Goal: Task Accomplishment & Management: Manage account settings

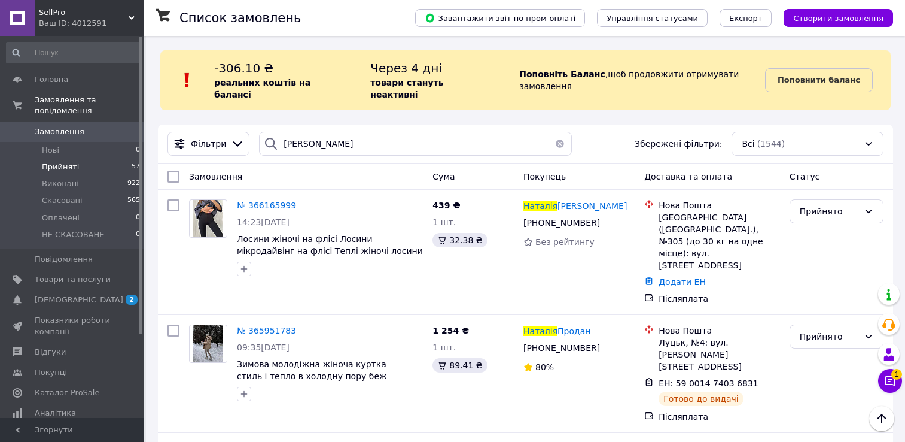
scroll to position [139, 0]
click at [554, 132] on button "button" at bounding box center [560, 144] width 24 height 24
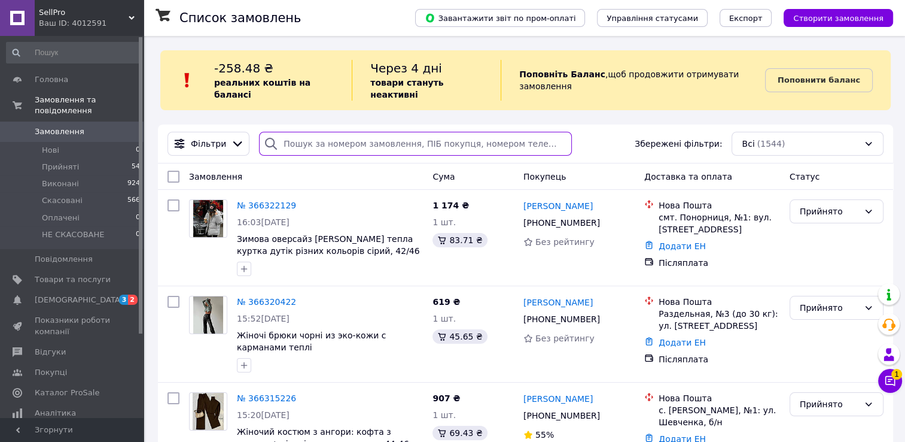
click at [361, 132] on input "search" at bounding box center [415, 144] width 313 height 24
paste input "366268218"
click at [361, 132] on input "366268218" at bounding box center [415, 144] width 313 height 24
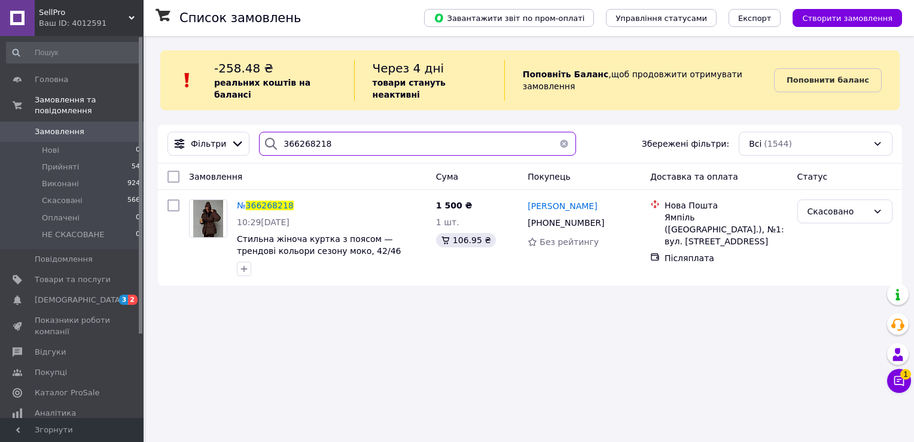
click at [360, 133] on input "366268218" at bounding box center [417, 144] width 317 height 24
paste input "572853"
click at [360, 133] on input "365728538" at bounding box center [417, 144] width 317 height 24
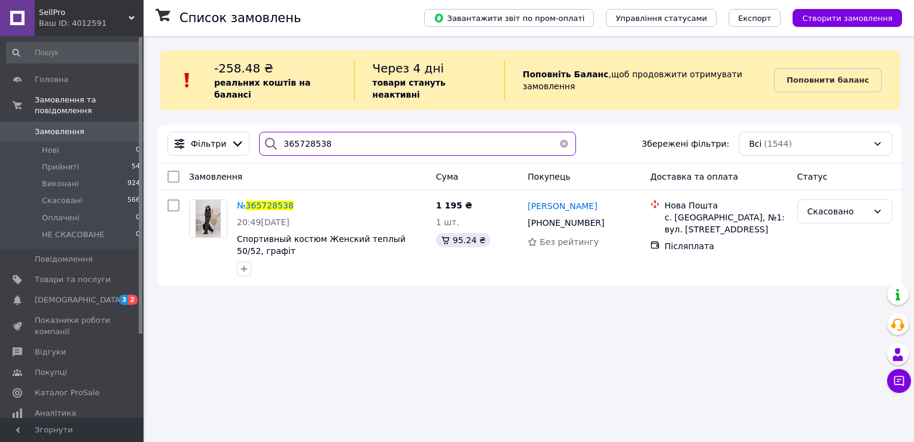
type input "365728538"
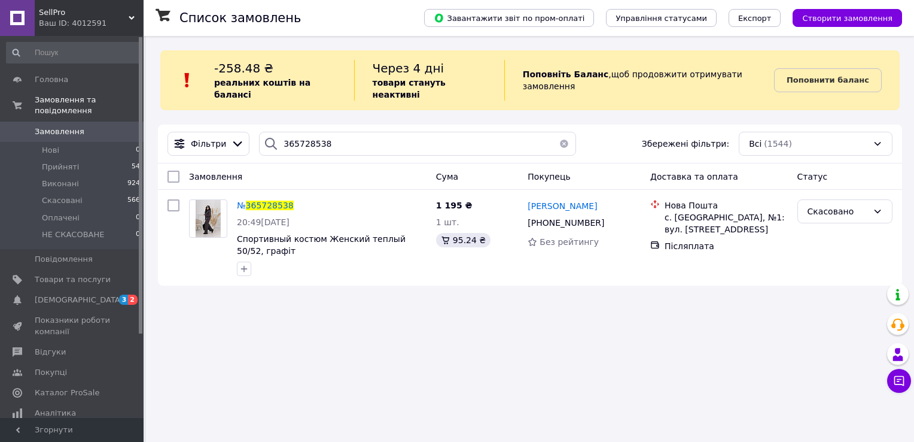
click at [561, 132] on button "button" at bounding box center [564, 144] width 24 height 24
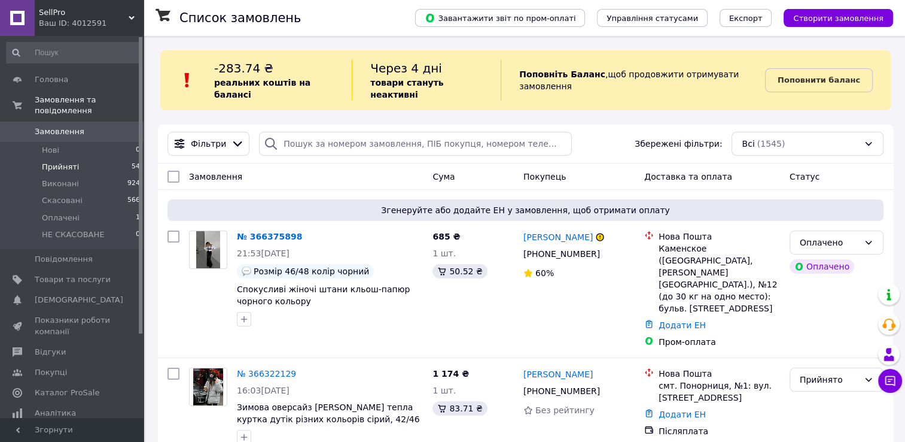
click at [101, 159] on li "Прийняті 54" at bounding box center [73, 167] width 147 height 17
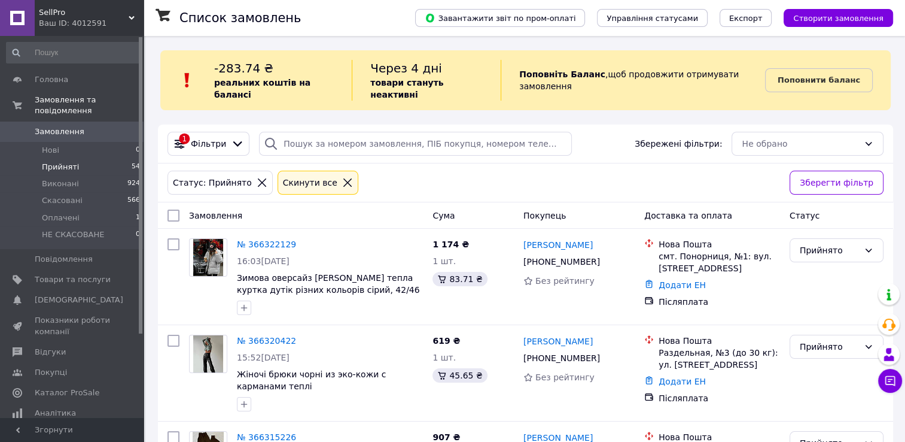
click at [101, 160] on li "Прийняті 54" at bounding box center [73, 167] width 147 height 17
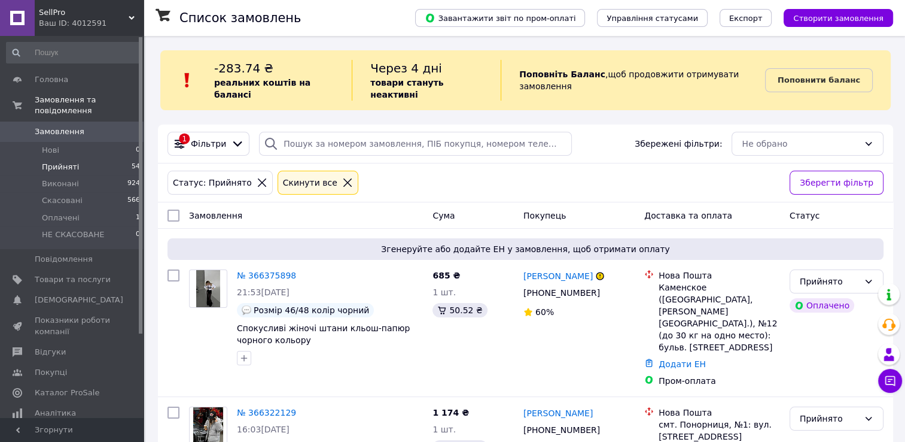
click at [86, 159] on li "Прийняті 54" at bounding box center [73, 167] width 147 height 17
click at [342, 177] on icon at bounding box center [347, 182] width 11 height 11
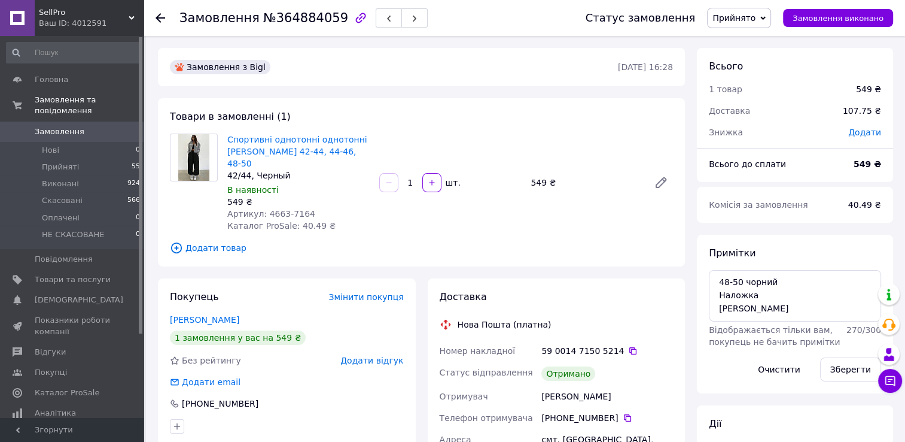
click at [756, 18] on span "Прийнято" at bounding box center [734, 18] width 43 height 10
click at [767, 42] on li "Виконано" at bounding box center [745, 42] width 74 height 18
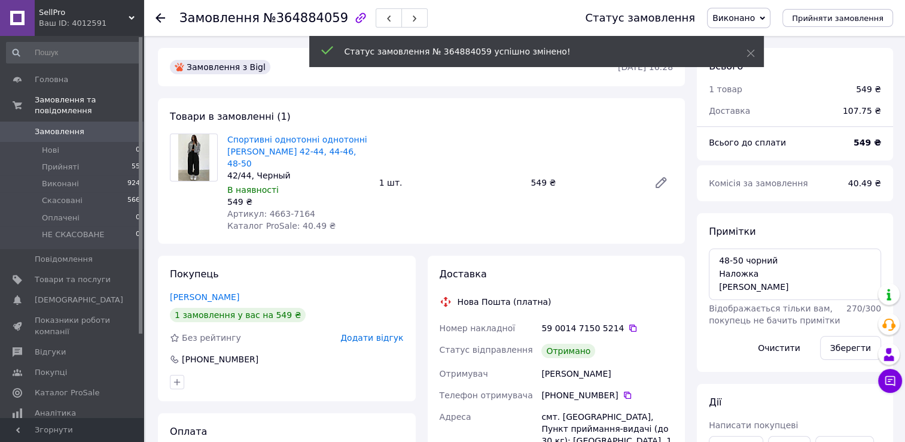
click at [388, 362] on div "[PHONE_NUMBER]" at bounding box center [287, 359] width 236 height 12
click at [387, 338] on span "Додати відгук" at bounding box center [372, 338] width 63 height 10
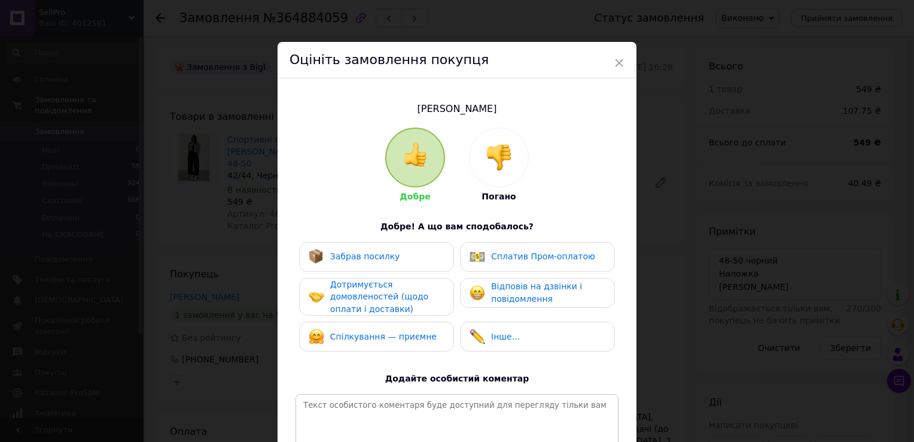
click at [397, 251] on div "Забрав посилку" at bounding box center [377, 257] width 136 height 16
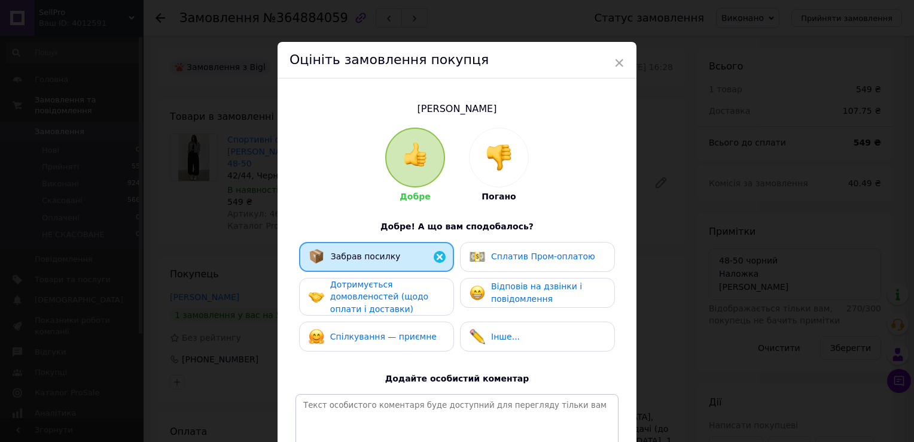
click at [411, 305] on div "Дотримується домовленостей (щодо оплати і доставки)" at bounding box center [387, 296] width 114 height 37
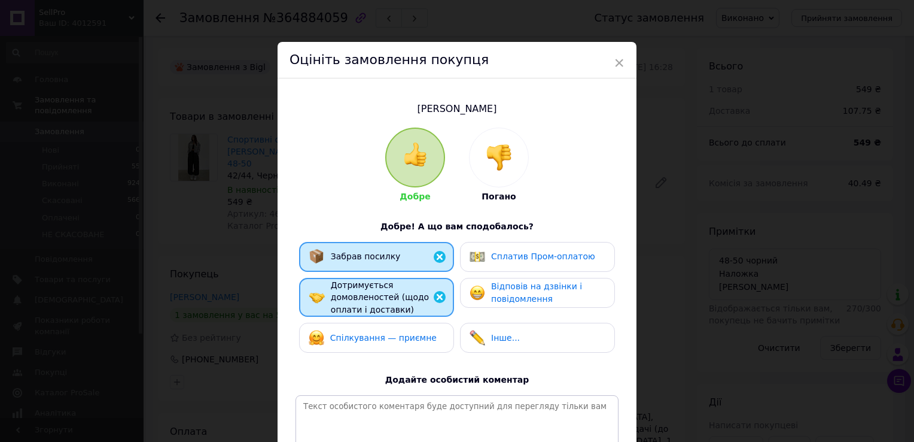
click at [417, 323] on div "Спілкування — приємне" at bounding box center [376, 338] width 155 height 30
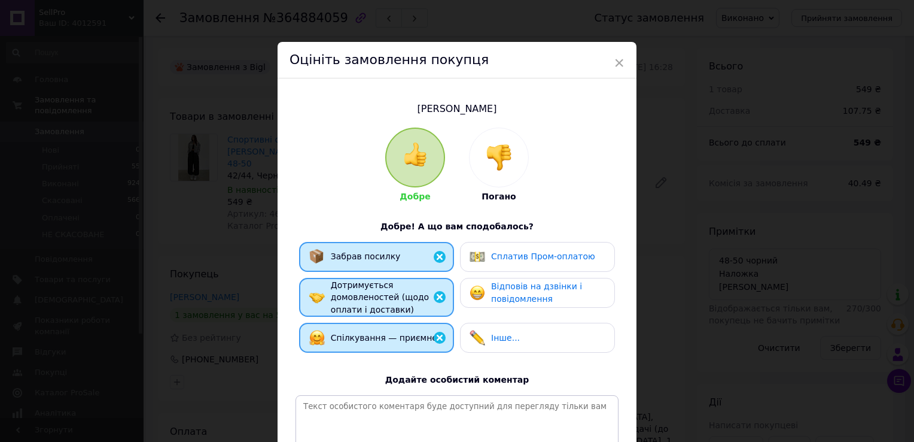
click at [506, 293] on span "Відповів на дзвінки і повідомлення" at bounding box center [536, 292] width 91 height 22
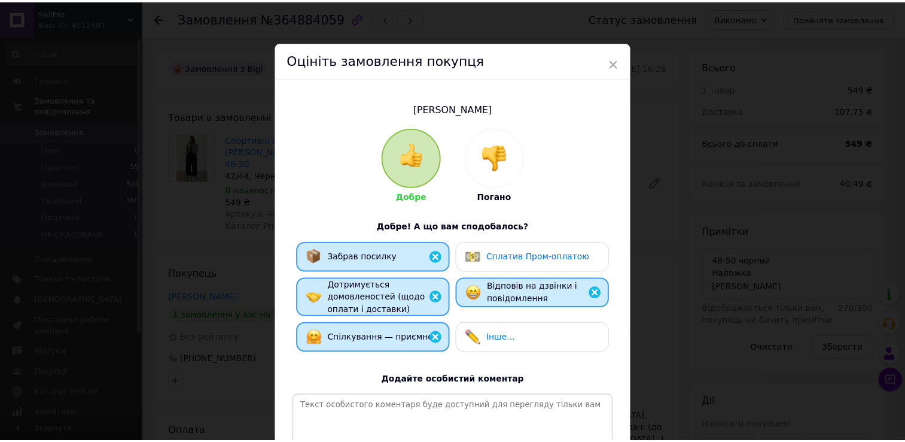
scroll to position [151, 0]
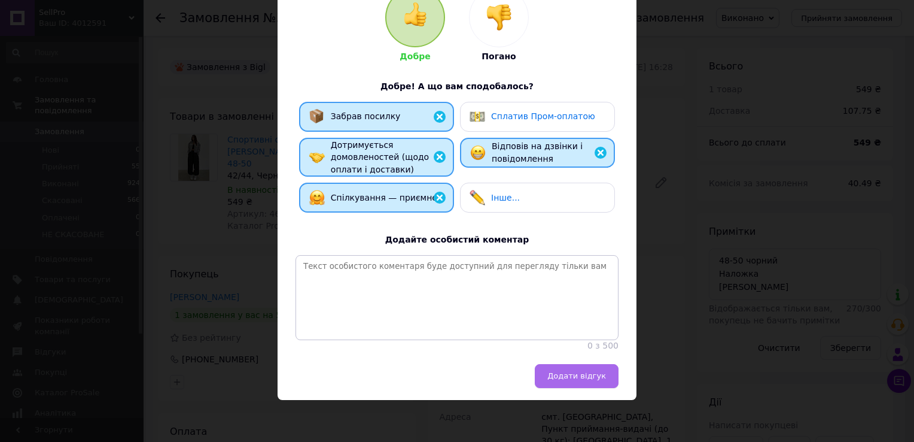
click at [568, 372] on span "Додати відгук" at bounding box center [577, 375] width 59 height 9
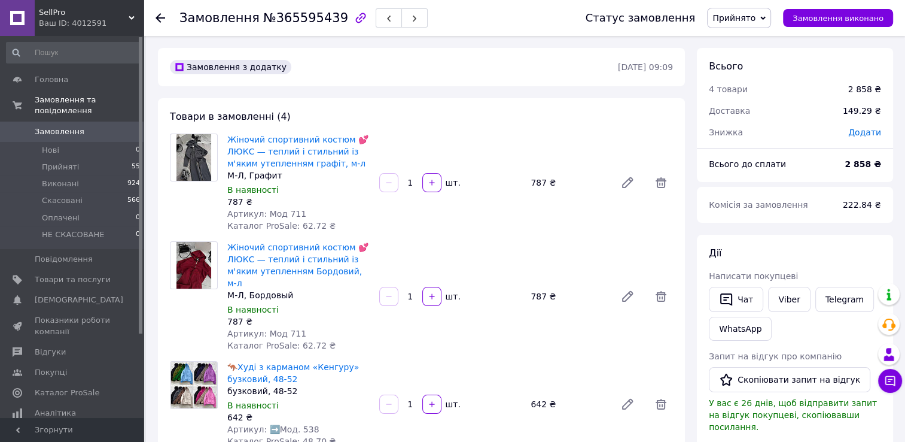
click at [756, 19] on span "Прийнято" at bounding box center [734, 18] width 43 height 10
click at [761, 43] on li "Виконано" at bounding box center [745, 42] width 74 height 18
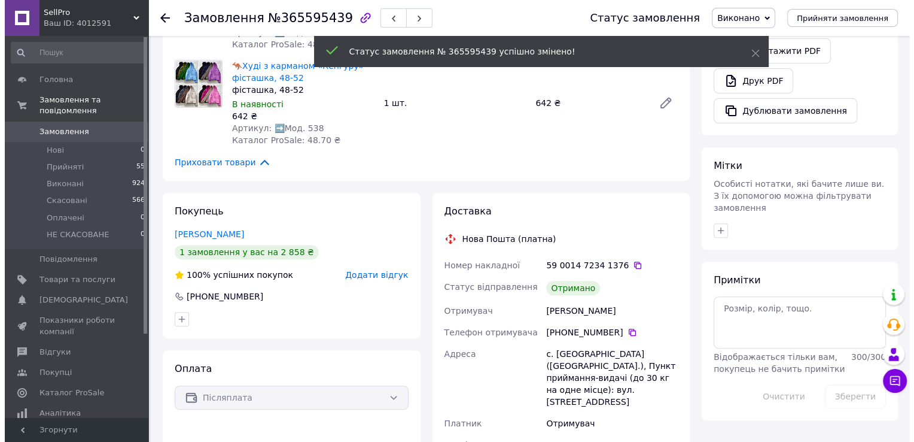
scroll to position [397, 0]
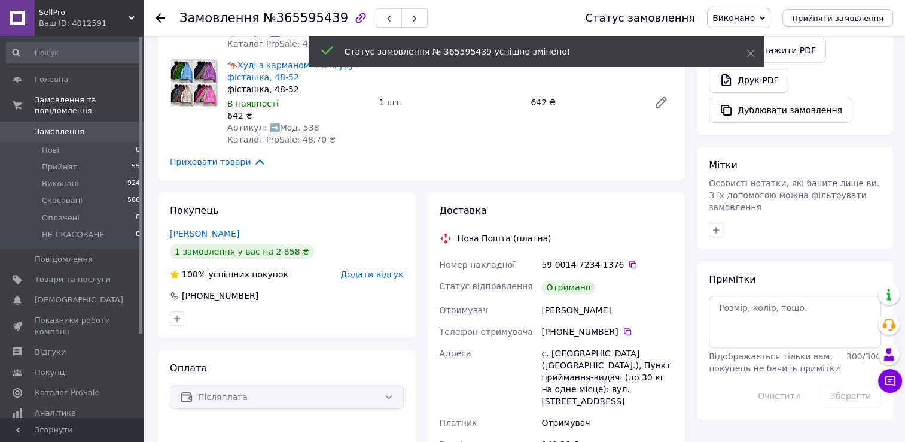
click at [375, 269] on span "Додати відгук" at bounding box center [372, 274] width 63 height 10
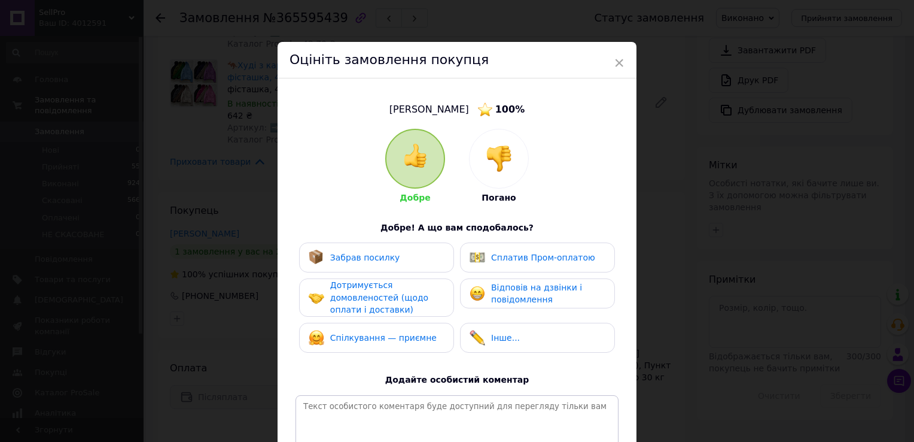
click at [418, 260] on div "Забрав посилку" at bounding box center [377, 258] width 136 height 16
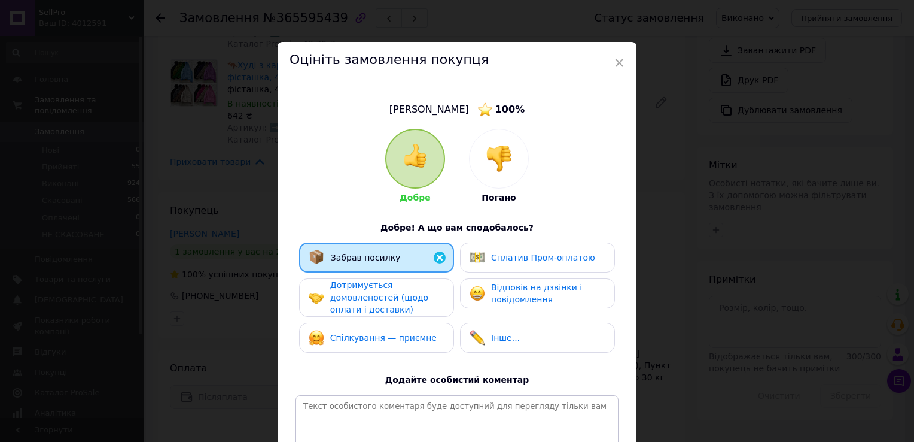
click at [431, 293] on div "Дотримується домовленостей (щодо оплати і доставки)" at bounding box center [387, 297] width 114 height 37
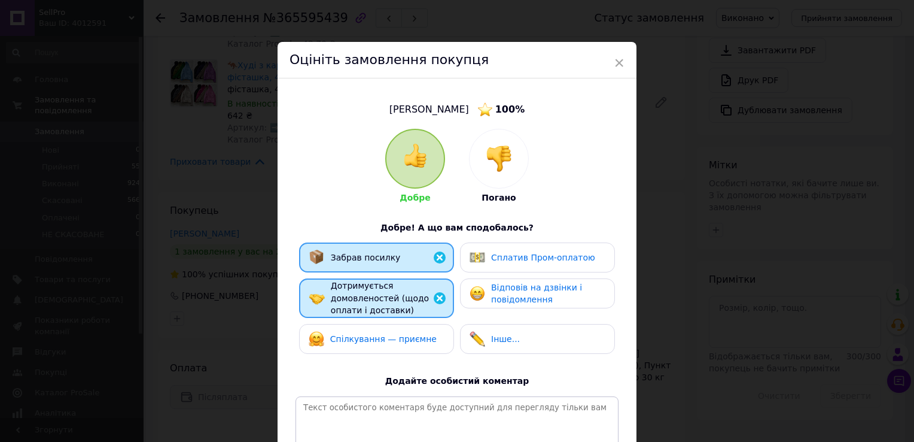
click at [432, 338] on div "Спілкування — приємне" at bounding box center [377, 339] width 136 height 16
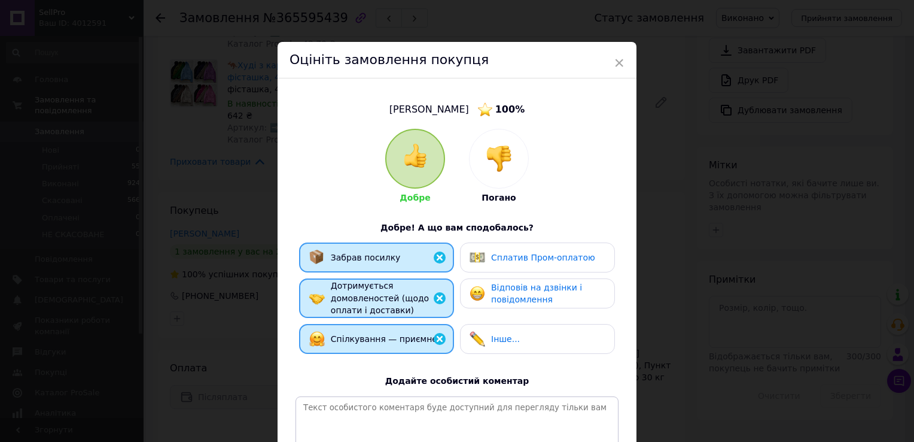
click at [523, 290] on span "Відповів на дзвінки і повідомлення" at bounding box center [536, 293] width 91 height 22
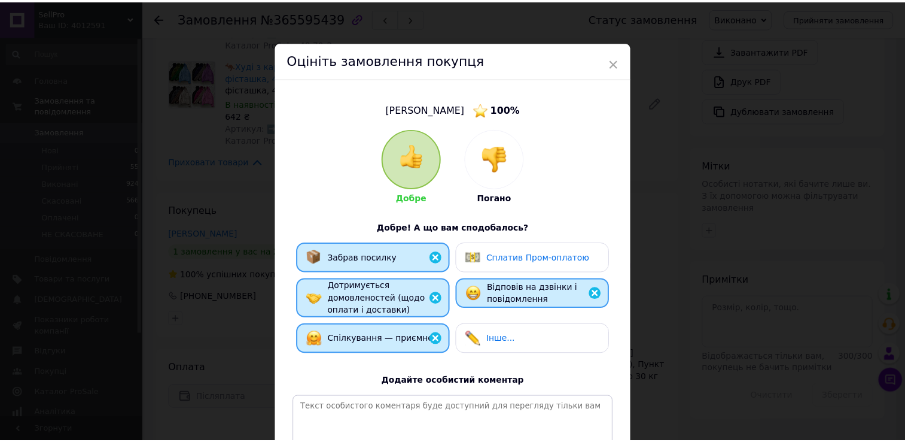
scroll to position [151, 0]
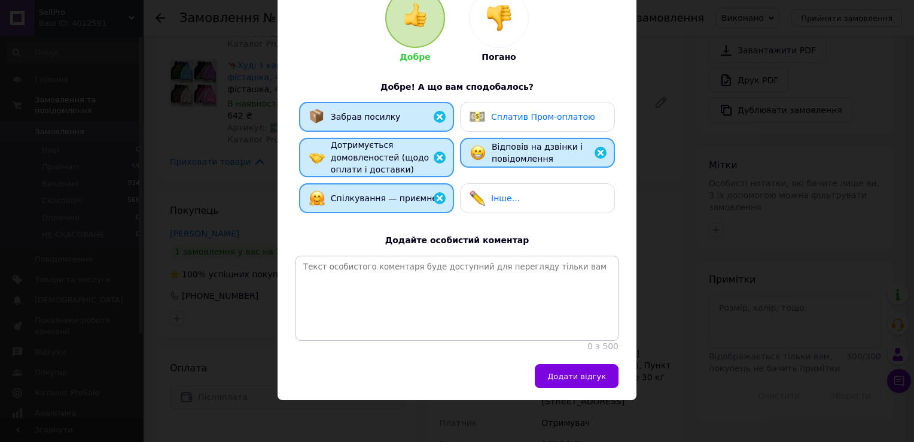
click at [563, 363] on div "Бубела Юлия 100 % Добре Погано Добре! А що вам сподобалось? Забрав посилку Спла…" at bounding box center [457, 151] width 359 height 426
click at [569, 376] on span "Додати відгук" at bounding box center [577, 376] width 59 height 9
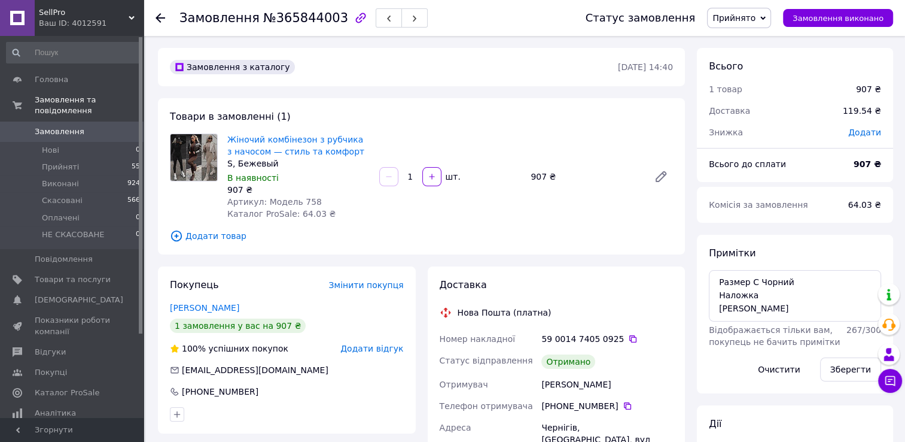
click at [740, 11] on span "Прийнято" at bounding box center [739, 18] width 64 height 20
click at [755, 44] on li "Виконано" at bounding box center [745, 42] width 74 height 18
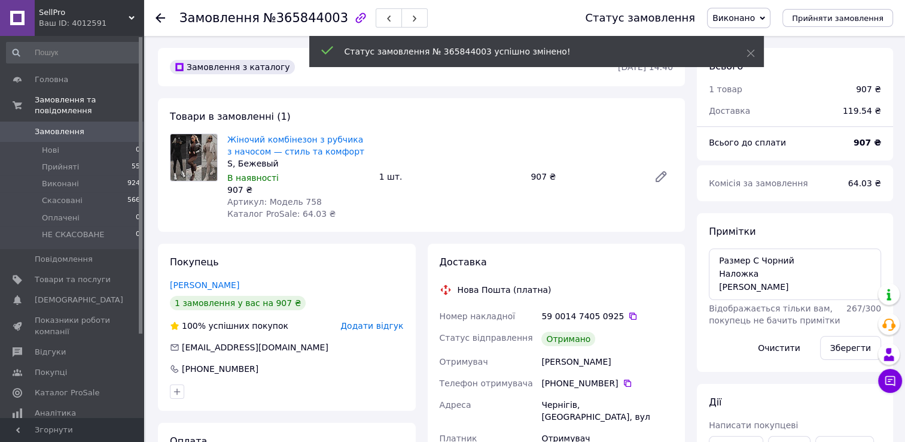
click at [386, 330] on span "Додати відгук" at bounding box center [372, 326] width 63 height 10
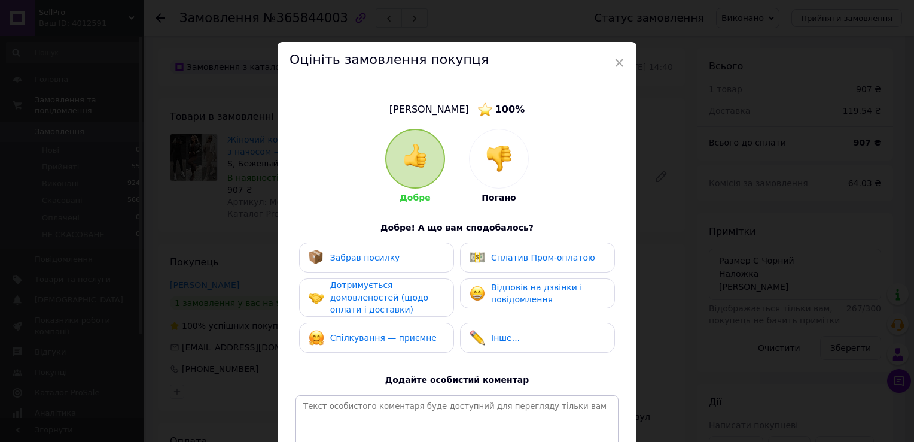
click at [431, 267] on div "Забрав посилку" at bounding box center [376, 257] width 155 height 30
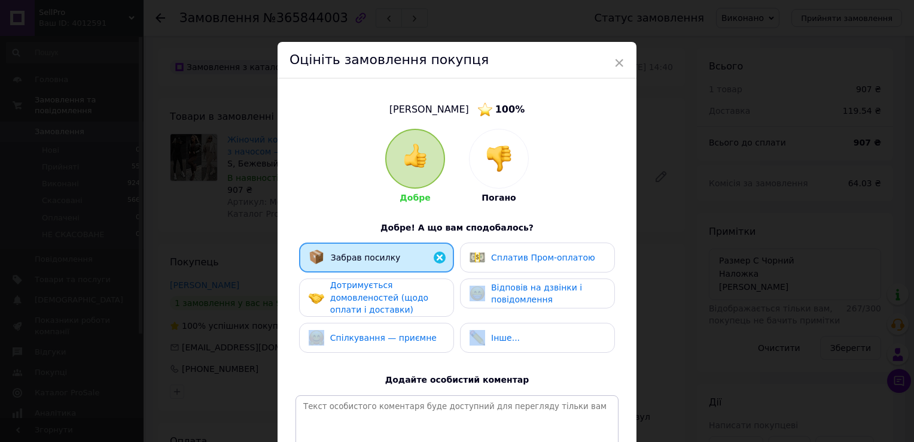
drag, startPoint x: 425, startPoint y: 305, endPoint x: 425, endPoint y: 339, distance: 33.5
click at [425, 339] on div "Забрав посилку Сплатив Пром-оплатою Дотримується домовленостей (щодо оплати і д…" at bounding box center [457, 300] width 323 height 116
click at [425, 339] on div "Спілкування — приємне" at bounding box center [377, 338] width 136 height 16
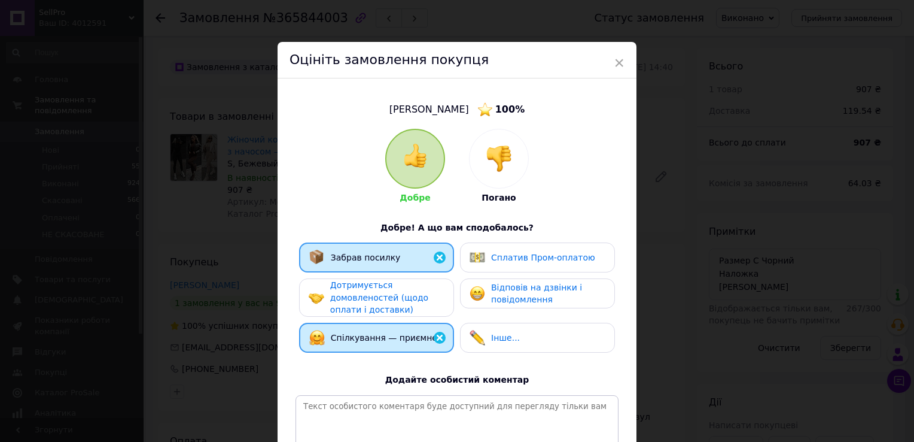
click at [424, 296] on div "Дотримується домовленостей (щодо оплати і доставки)" at bounding box center [387, 297] width 114 height 37
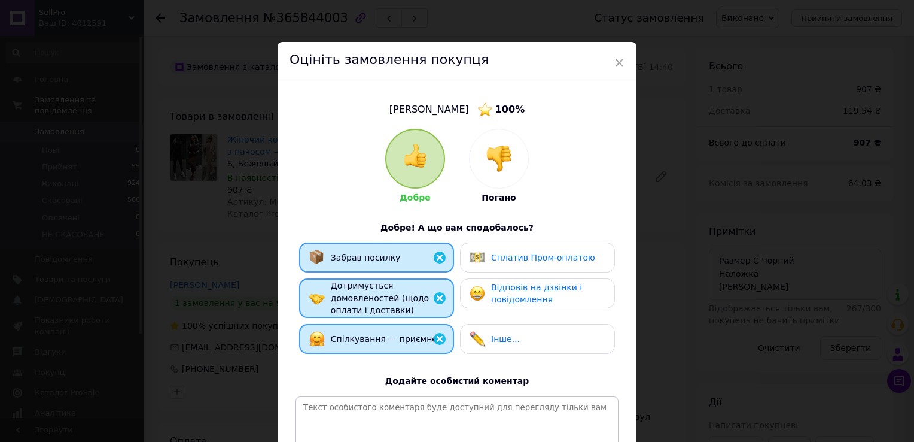
click at [517, 294] on span "Відповів на дзвінки і повідомлення" at bounding box center [536, 293] width 91 height 22
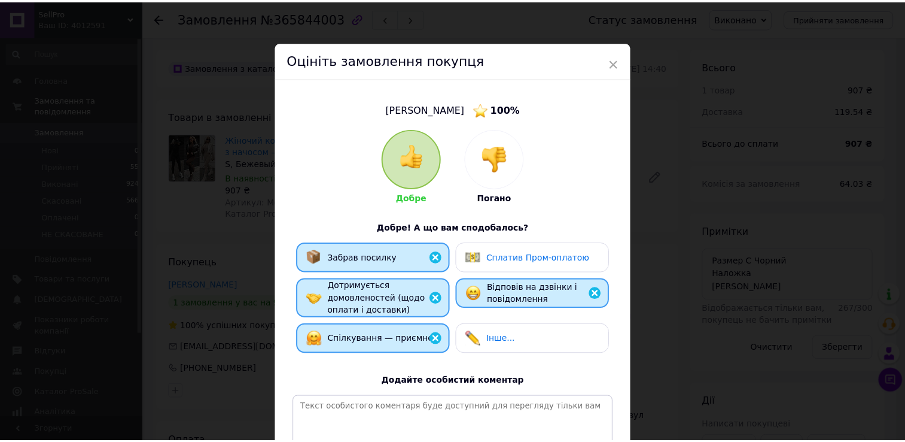
scroll to position [151, 0]
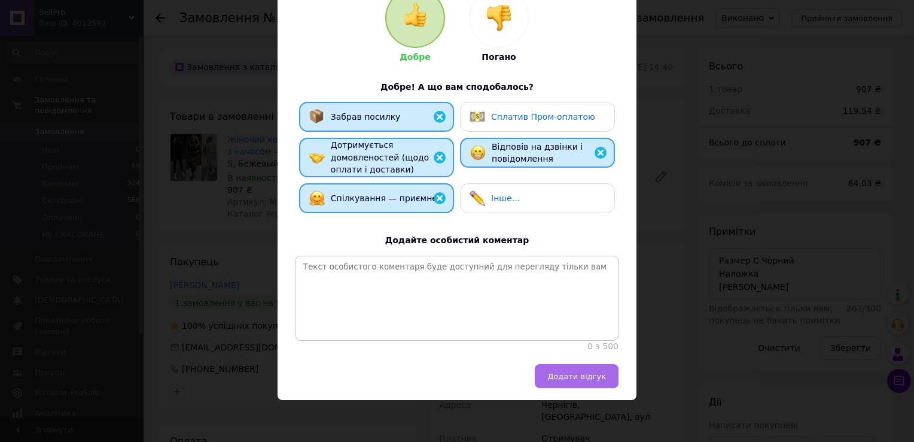
click at [564, 373] on span "Додати відгук" at bounding box center [577, 376] width 59 height 9
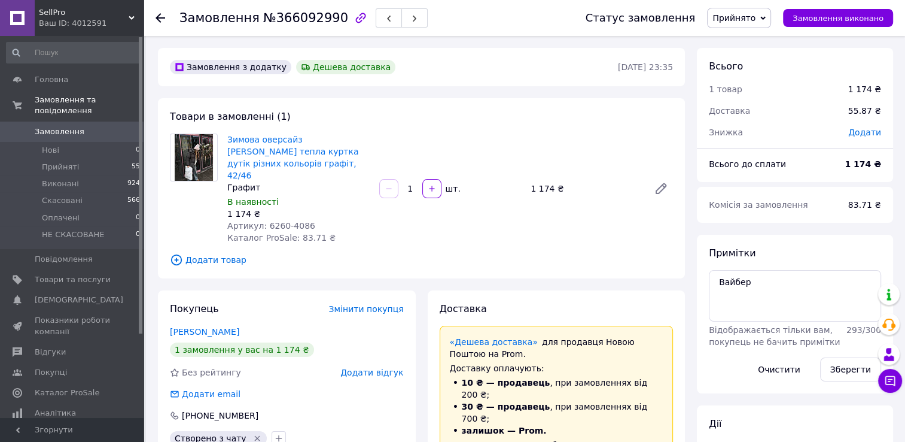
click at [747, 18] on span "Прийнято" at bounding box center [734, 18] width 43 height 10
click at [764, 44] on li "Виконано" at bounding box center [745, 42] width 74 height 18
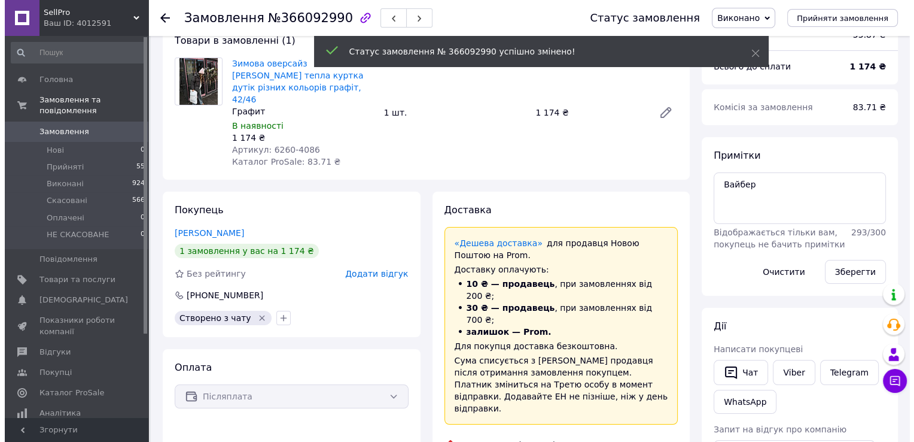
scroll to position [77, 0]
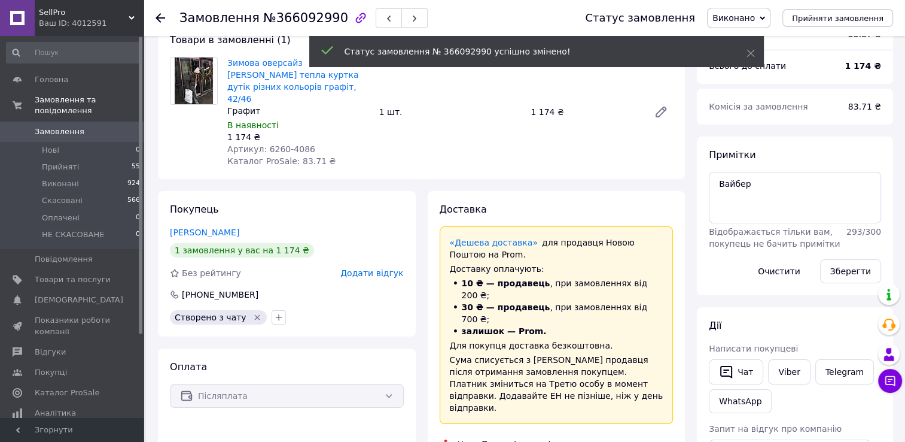
click at [390, 268] on span "Додати відгук" at bounding box center [372, 273] width 63 height 10
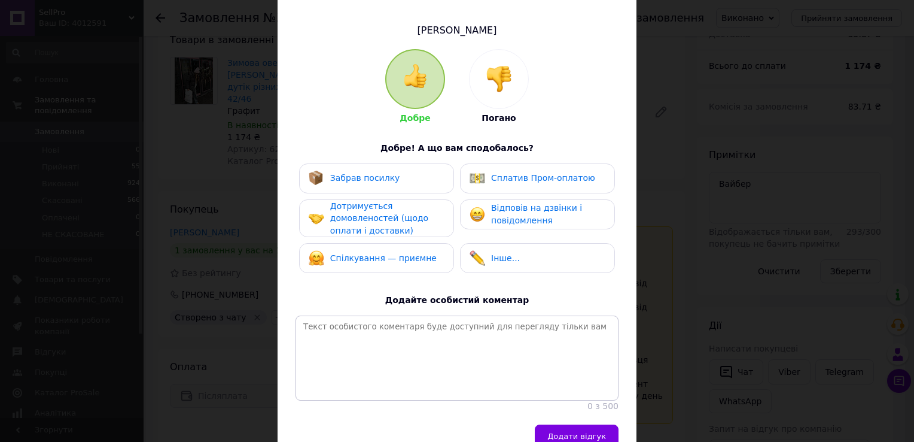
scroll to position [83, 0]
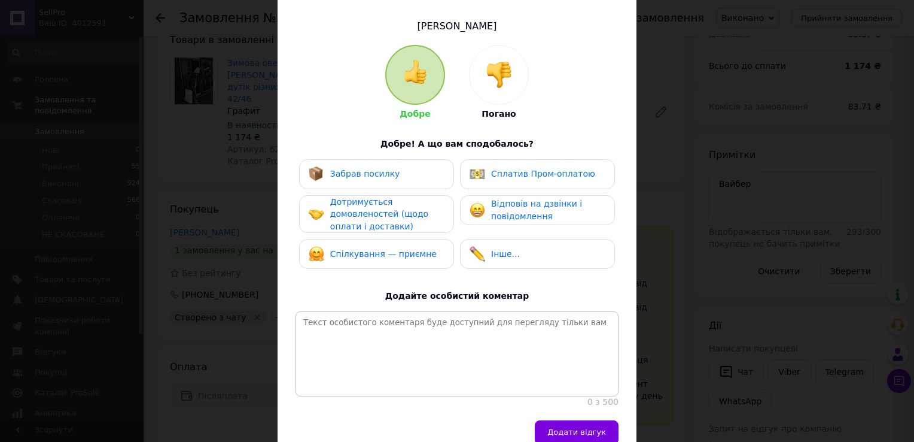
click at [397, 176] on div "Забрав посилку" at bounding box center [377, 174] width 136 height 16
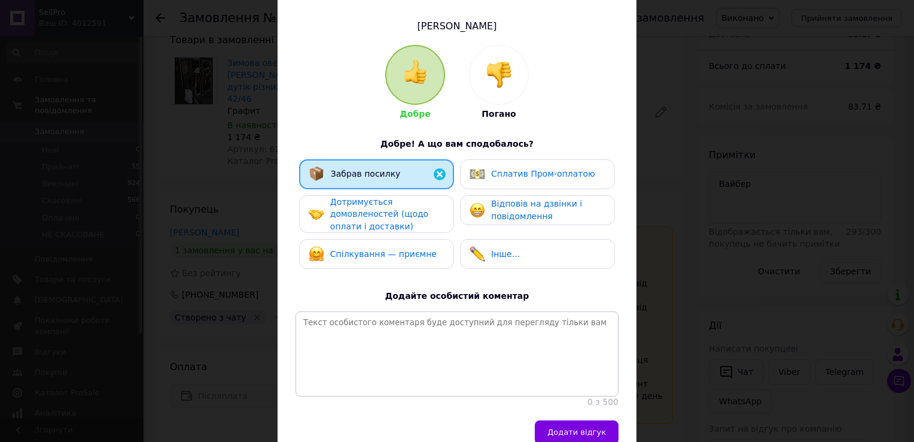
click at [407, 203] on div "Дотримується домовленостей (щодо оплати і доставки)" at bounding box center [387, 214] width 114 height 37
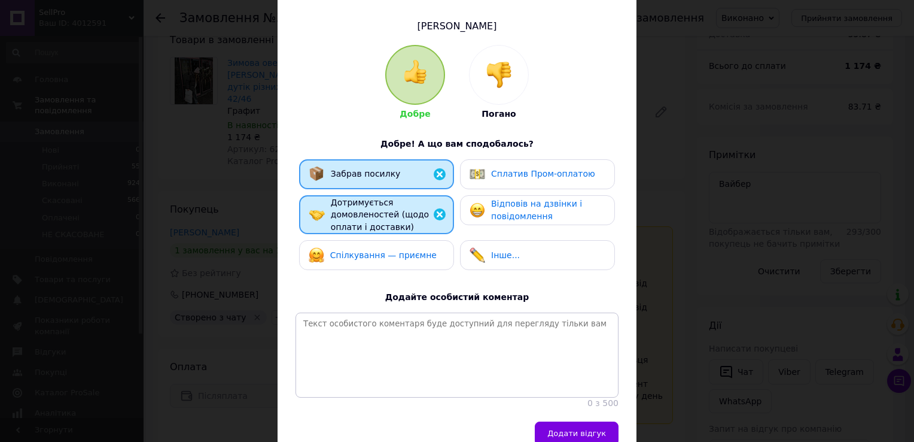
click at [421, 260] on div "Спілкування — приємне" at bounding box center [373, 255] width 128 height 16
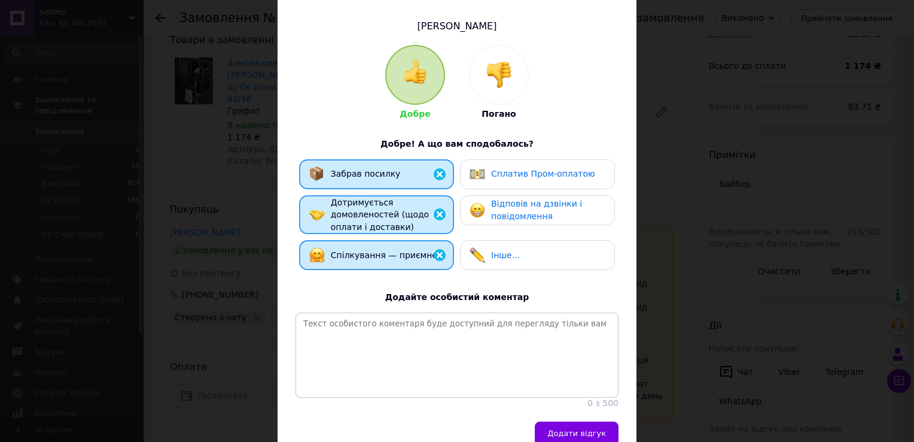
click at [510, 211] on span "Відповів на дзвінки і повідомлення" at bounding box center [536, 210] width 91 height 22
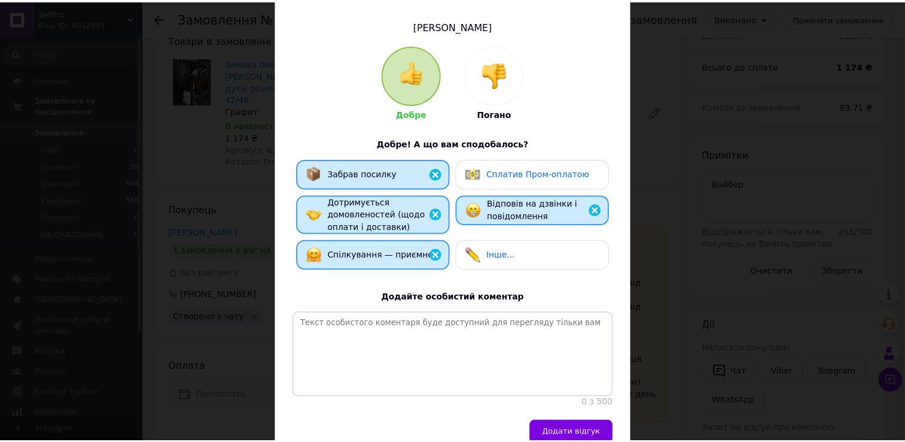
scroll to position [151, 0]
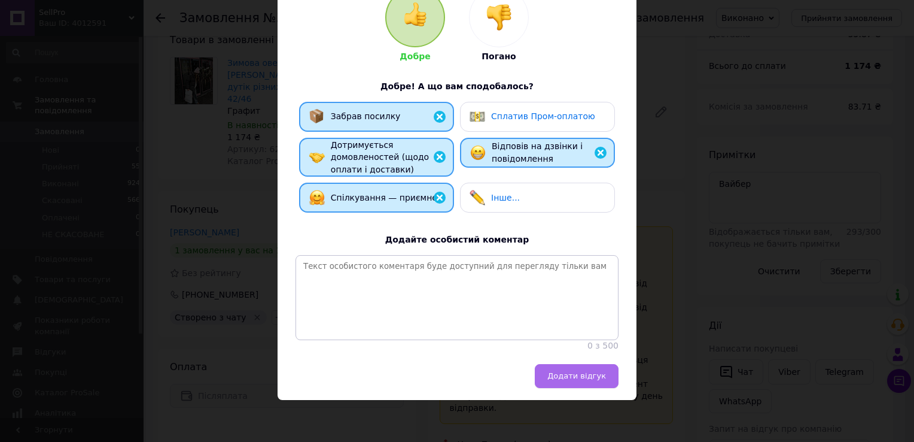
click at [566, 376] on span "Додати відгук" at bounding box center [577, 375] width 59 height 9
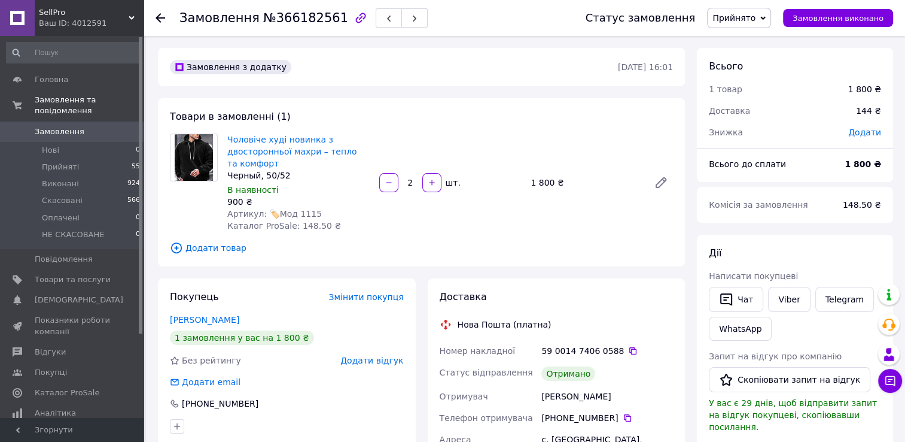
click at [749, 8] on span "Прийнято" at bounding box center [739, 18] width 64 height 20
click at [761, 40] on li "Виконано" at bounding box center [745, 42] width 74 height 18
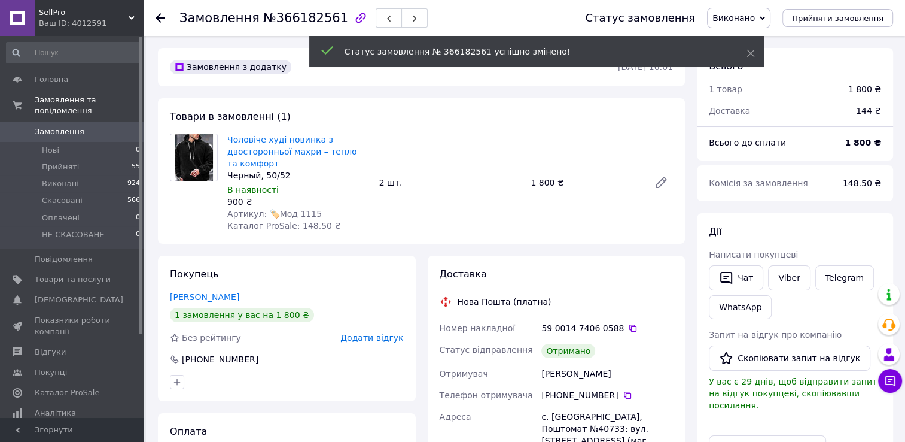
click at [377, 336] on span "Додати відгук" at bounding box center [372, 338] width 63 height 10
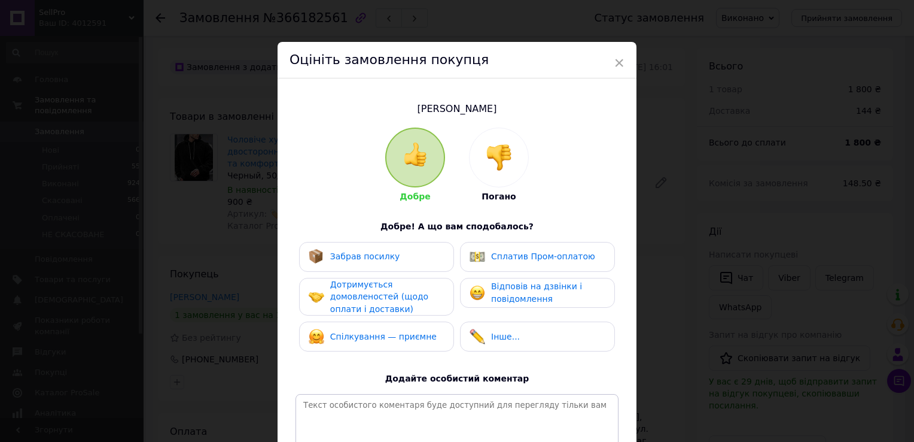
click at [418, 263] on div "Забрав посилку" at bounding box center [377, 257] width 136 height 16
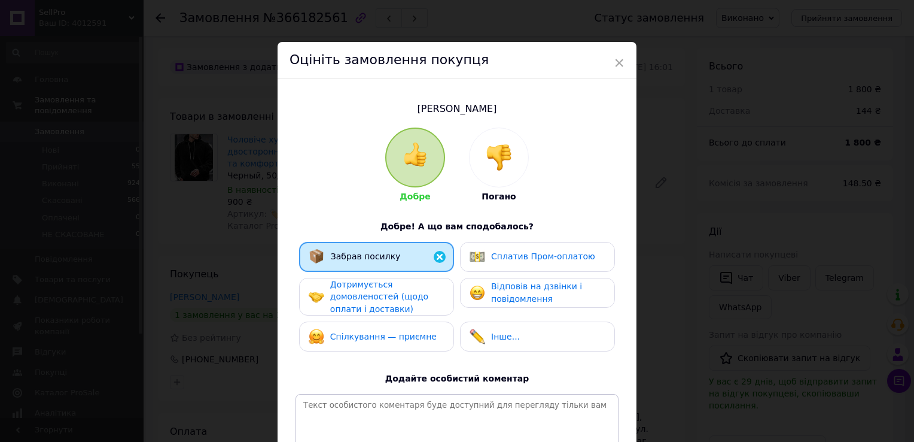
click at [420, 293] on div "Дотримується домовленостей (щодо оплати і доставки)" at bounding box center [387, 296] width 114 height 37
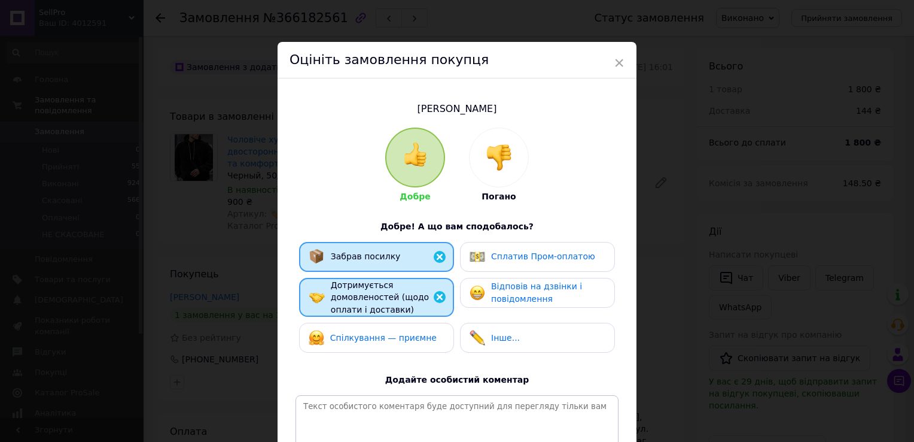
click at [421, 341] on span "Спілкування — приємне" at bounding box center [383, 338] width 107 height 10
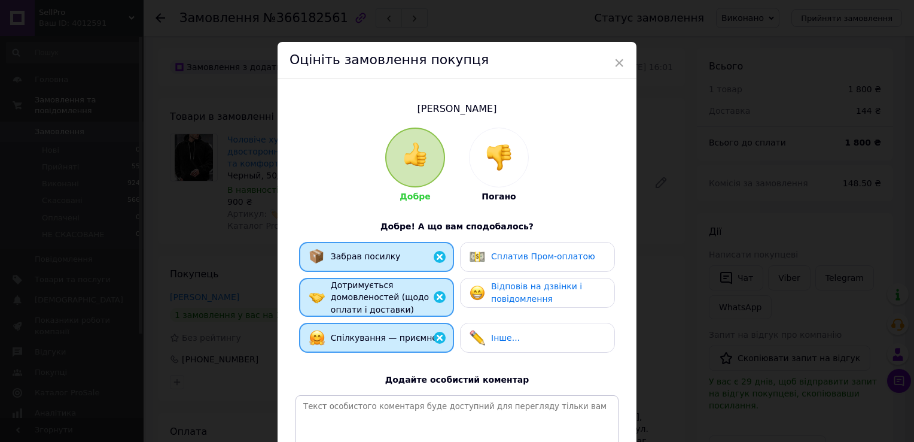
click at [523, 288] on span "Відповів на дзвінки і повідомлення" at bounding box center [536, 292] width 91 height 22
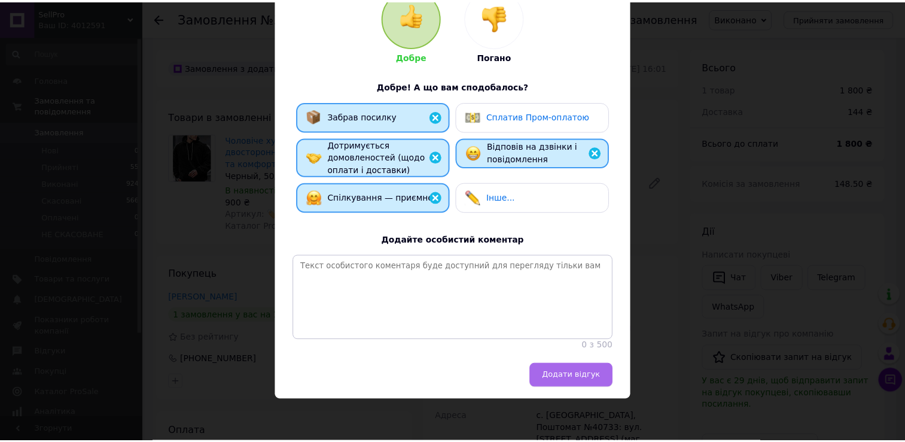
scroll to position [150, 0]
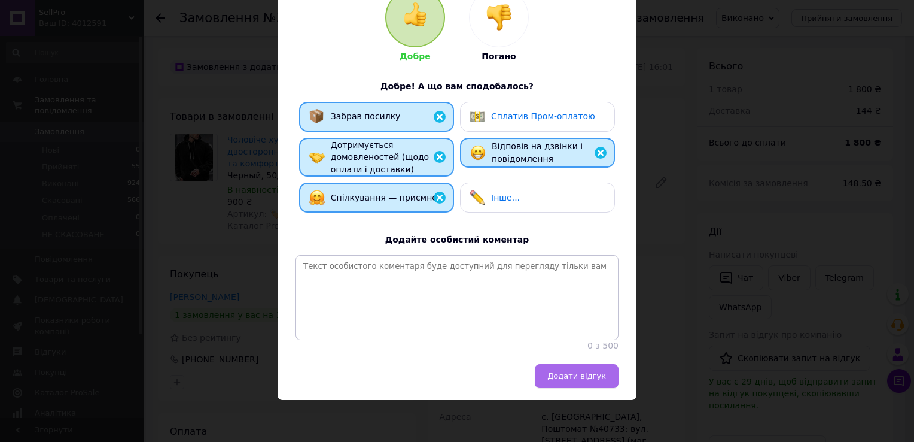
click at [563, 382] on button "Додати відгук" at bounding box center [577, 376] width 84 height 24
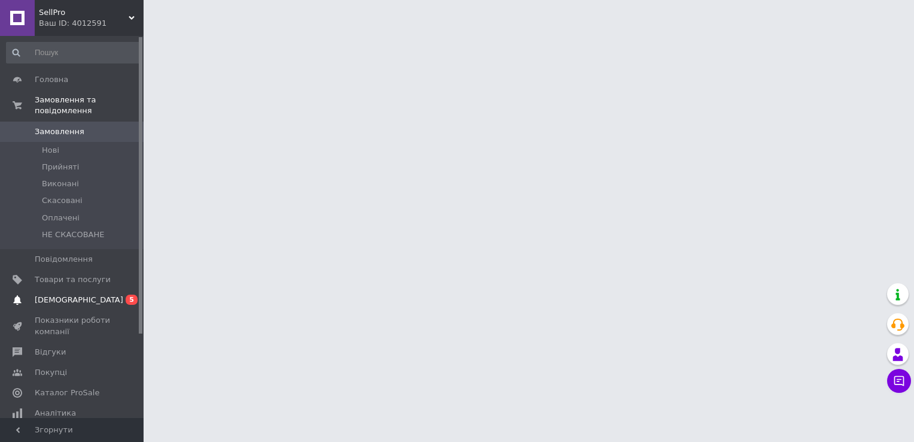
click at [91, 294] on span "[DEMOGRAPHIC_DATA]" at bounding box center [73, 299] width 76 height 11
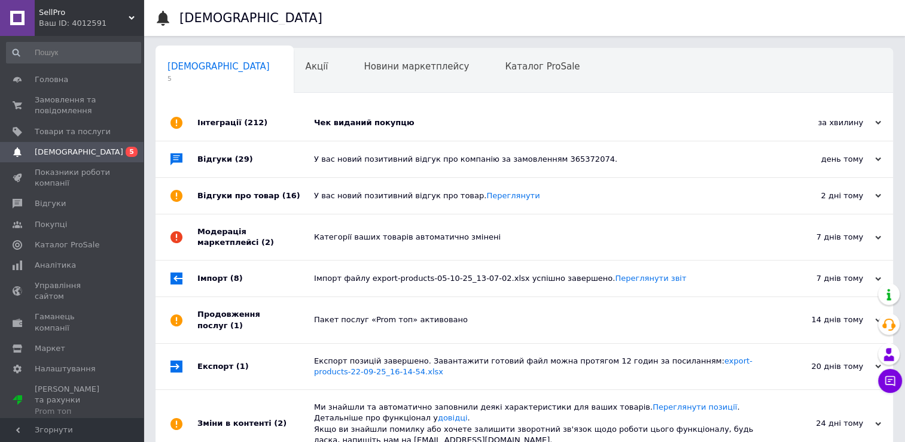
click at [483, 133] on div "Чек виданий покупцю" at bounding box center [538, 123] width 448 height 36
